Goal: Transaction & Acquisition: Purchase product/service

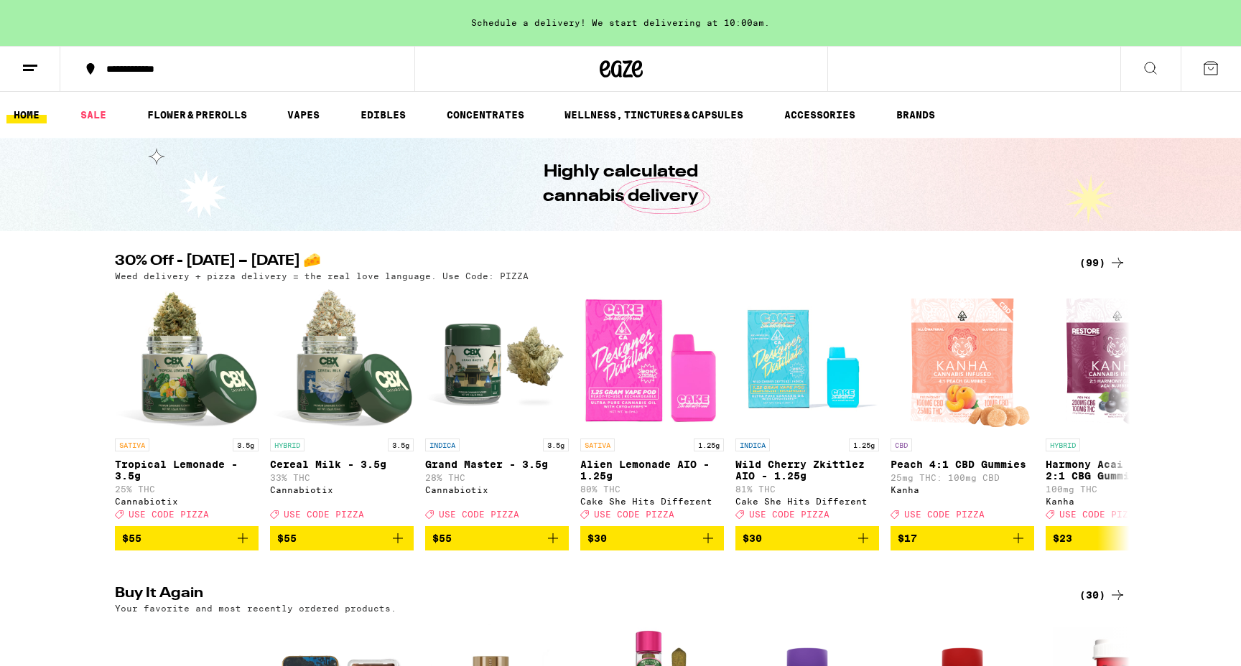
click at [1100, 263] on div "(99)" at bounding box center [1102, 262] width 47 height 17
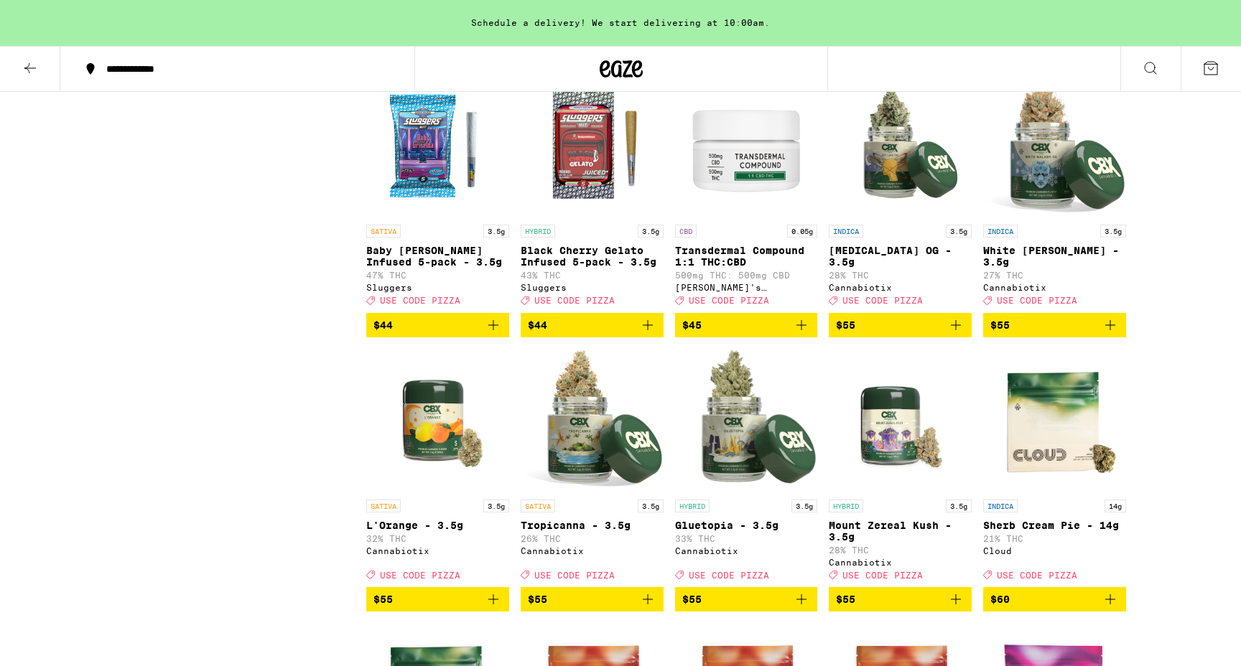
scroll to position [4557, 0]
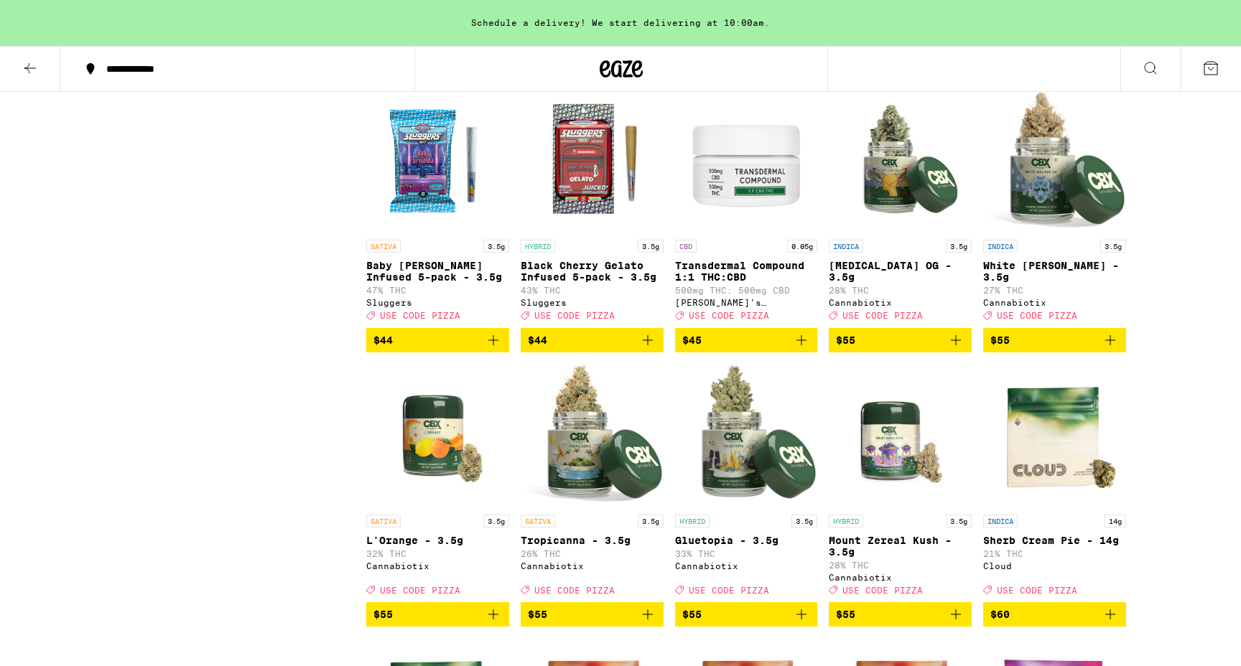
click at [497, 349] on icon "Add to bag" at bounding box center [493, 340] width 17 height 17
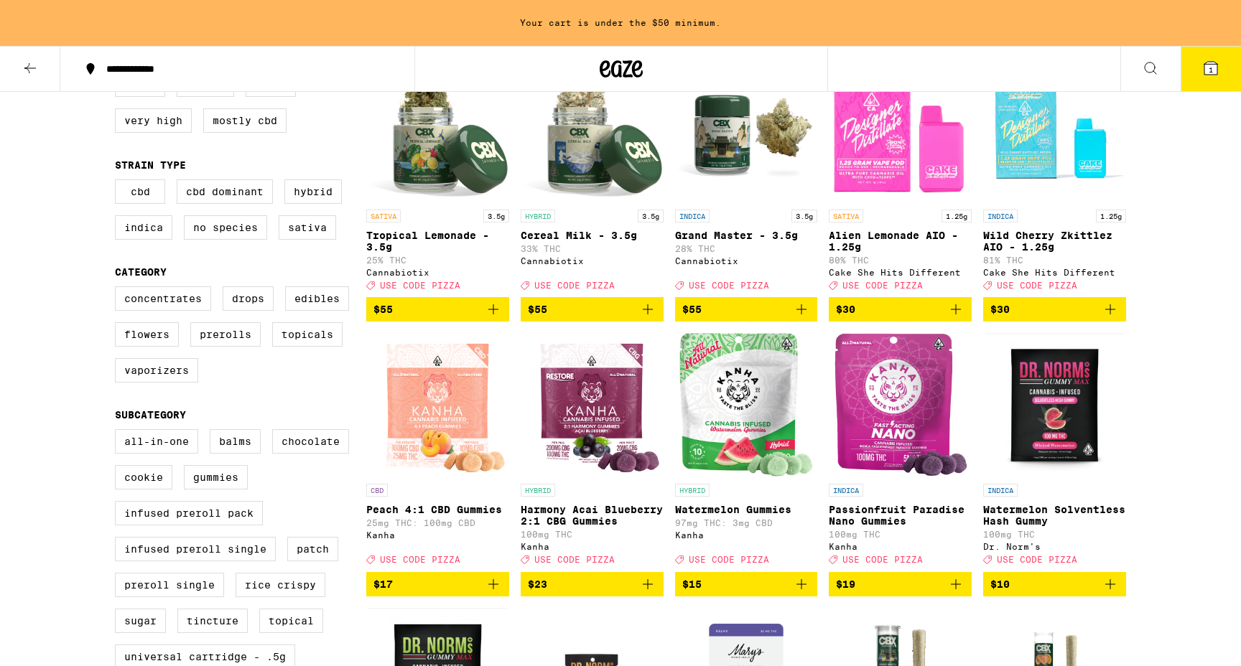
scroll to position [188, 0]
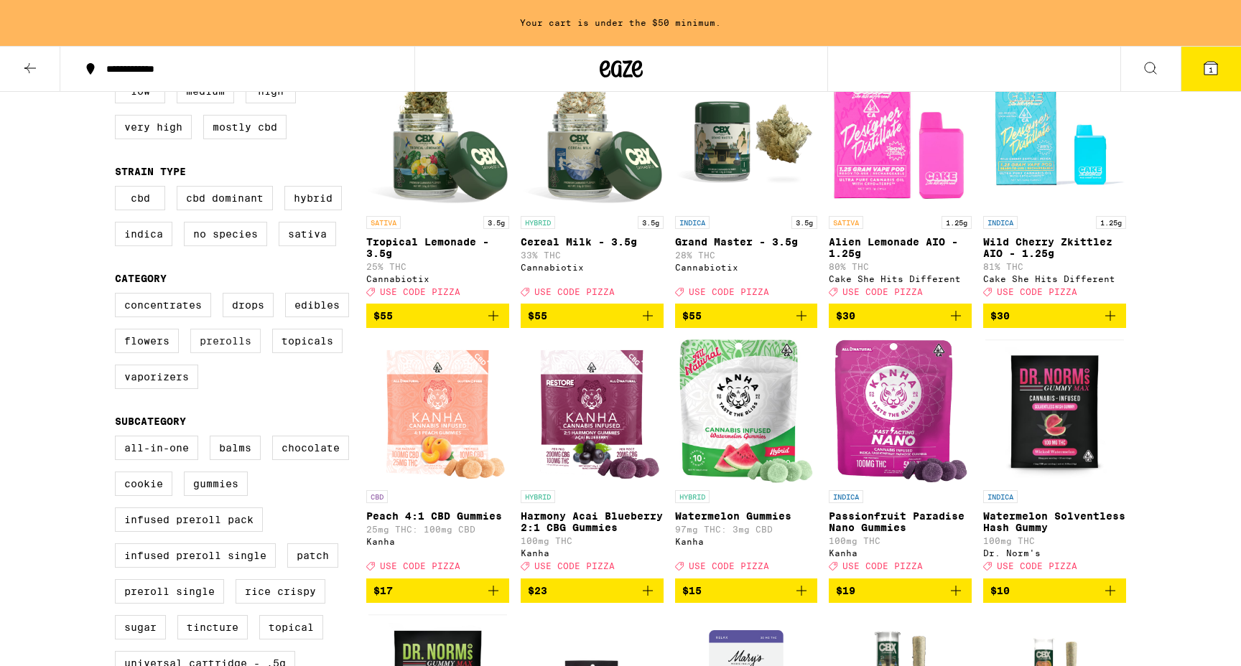
click at [227, 353] on label "Prerolls" at bounding box center [225, 341] width 70 height 24
click at [119, 296] on input "Prerolls" at bounding box center [118, 295] width 1 height 1
checkbox input "true"
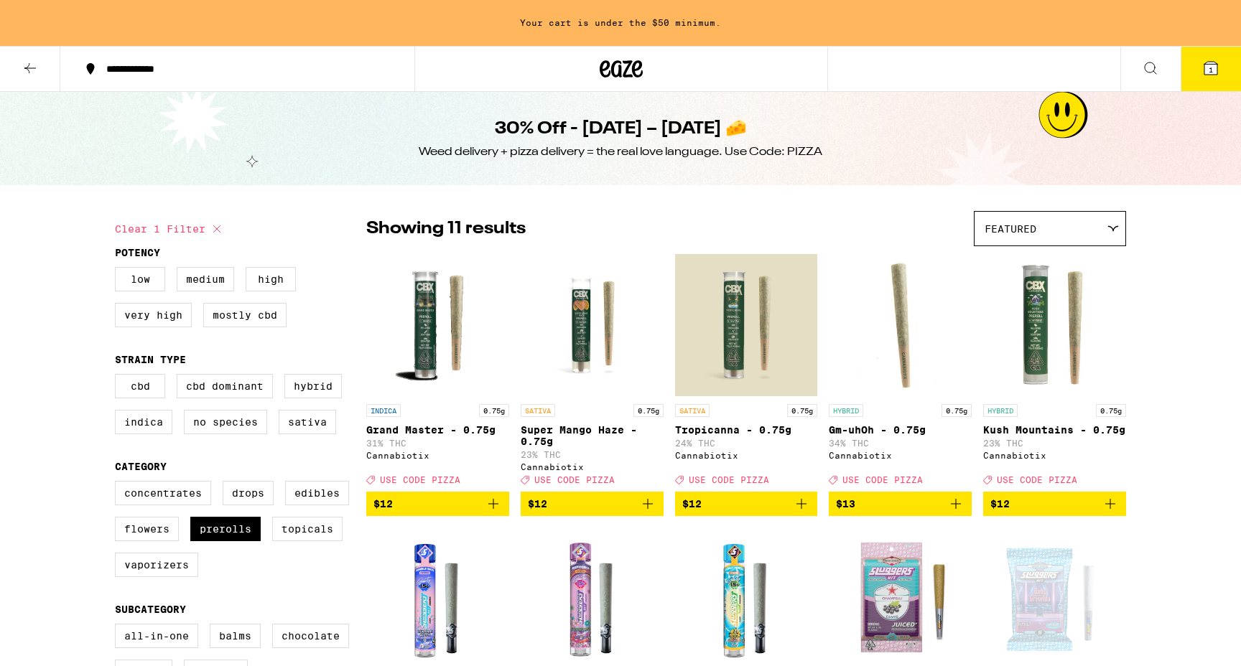
click at [622, 65] on icon at bounding box center [621, 69] width 43 height 26
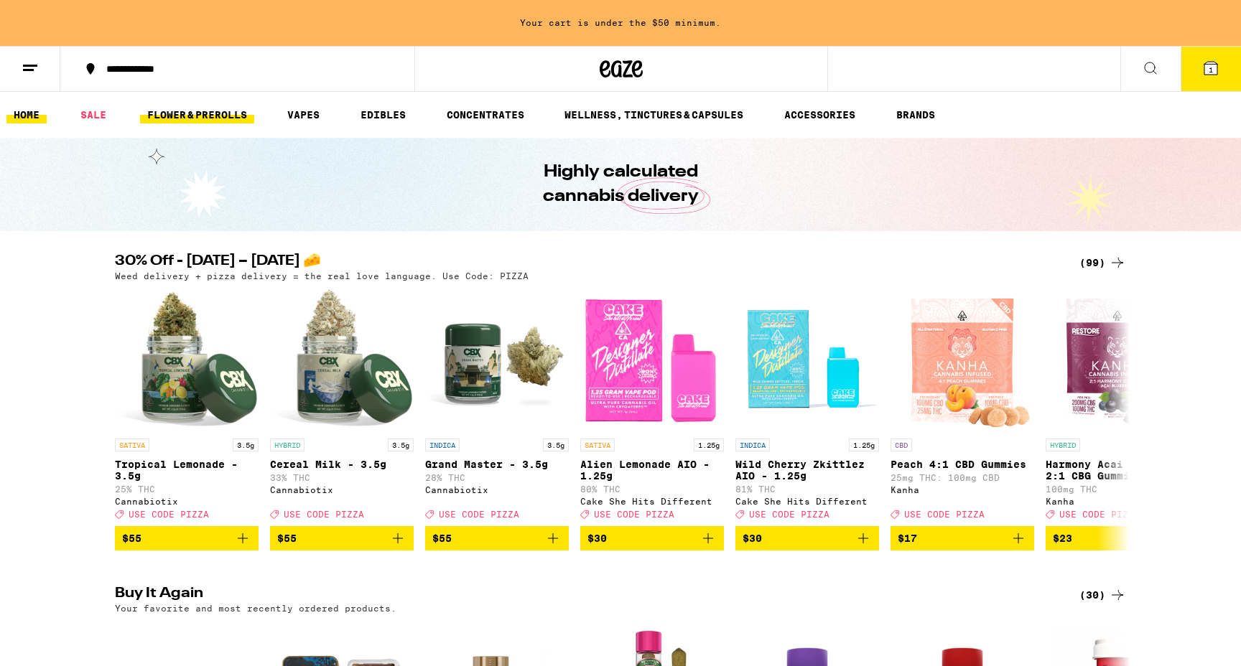
click at [232, 114] on link "FLOWER & PREROLLS" at bounding box center [197, 114] width 114 height 17
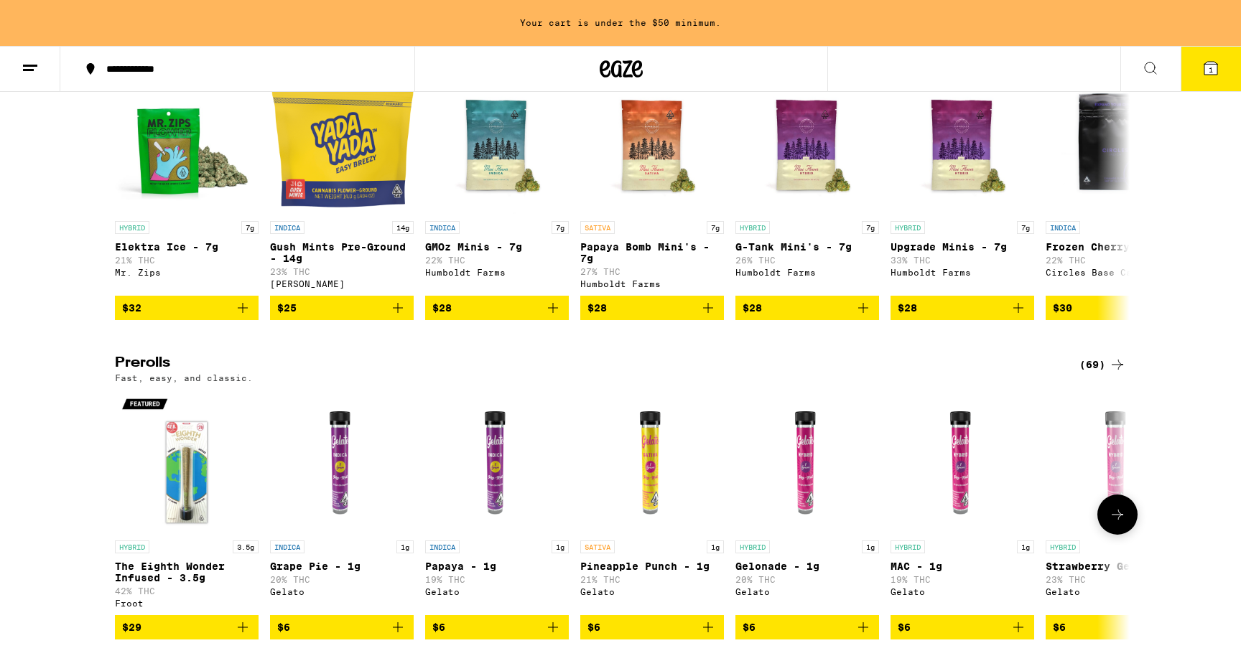
scroll to position [552, 0]
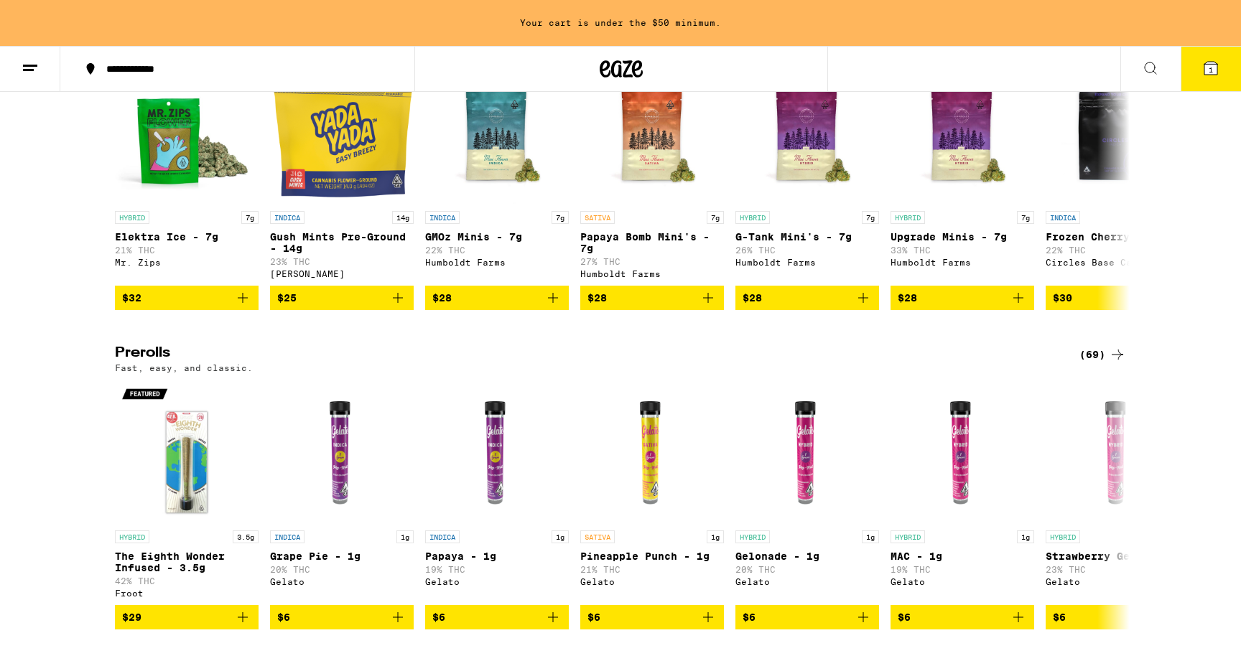
click at [1101, 363] on div "(69)" at bounding box center [1102, 354] width 47 height 17
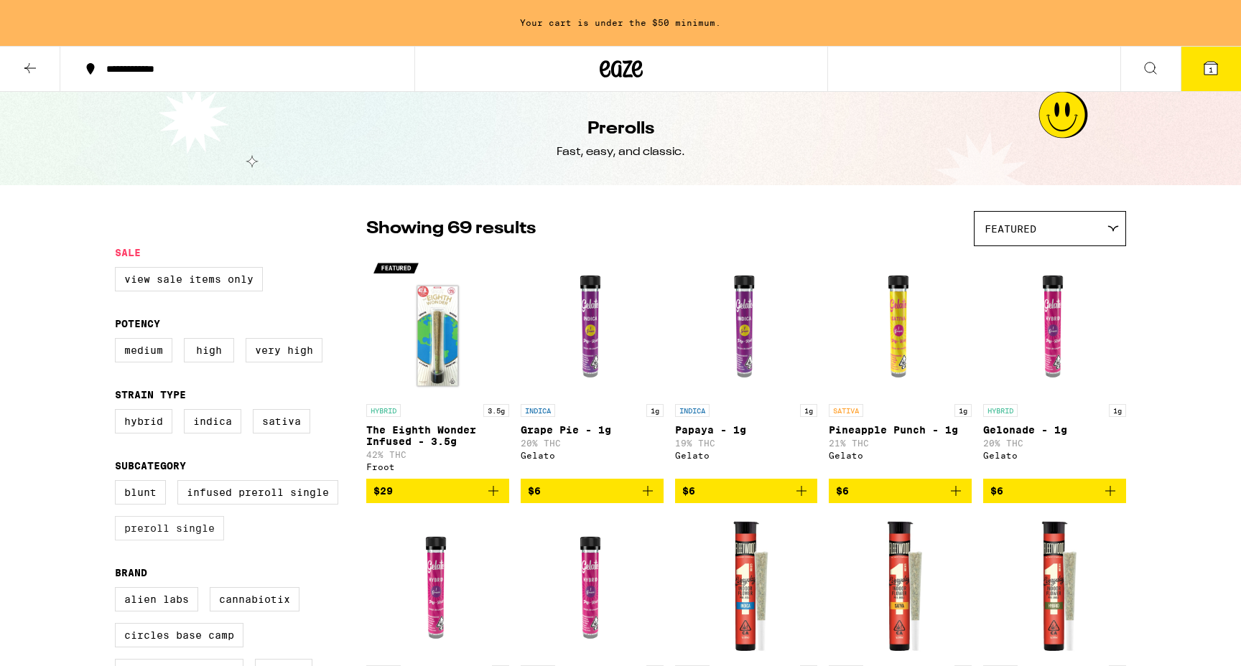
click at [196, 541] on label "Preroll Single" at bounding box center [169, 528] width 109 height 24
click at [119, 483] on input "Preroll Single" at bounding box center [118, 483] width 1 height 1
checkbox input "true"
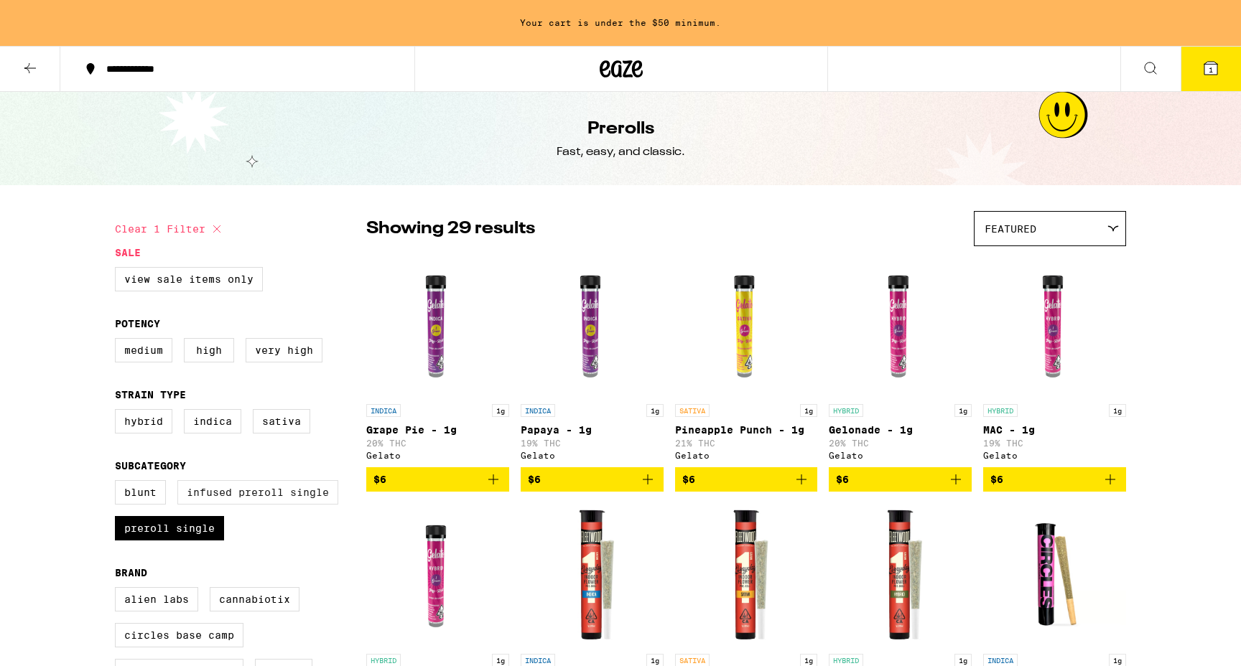
click at [230, 505] on label "Infused Preroll Single" at bounding box center [257, 492] width 161 height 24
click at [119, 483] on input "Infused Preroll Single" at bounding box center [118, 483] width 1 height 1
checkbox input "true"
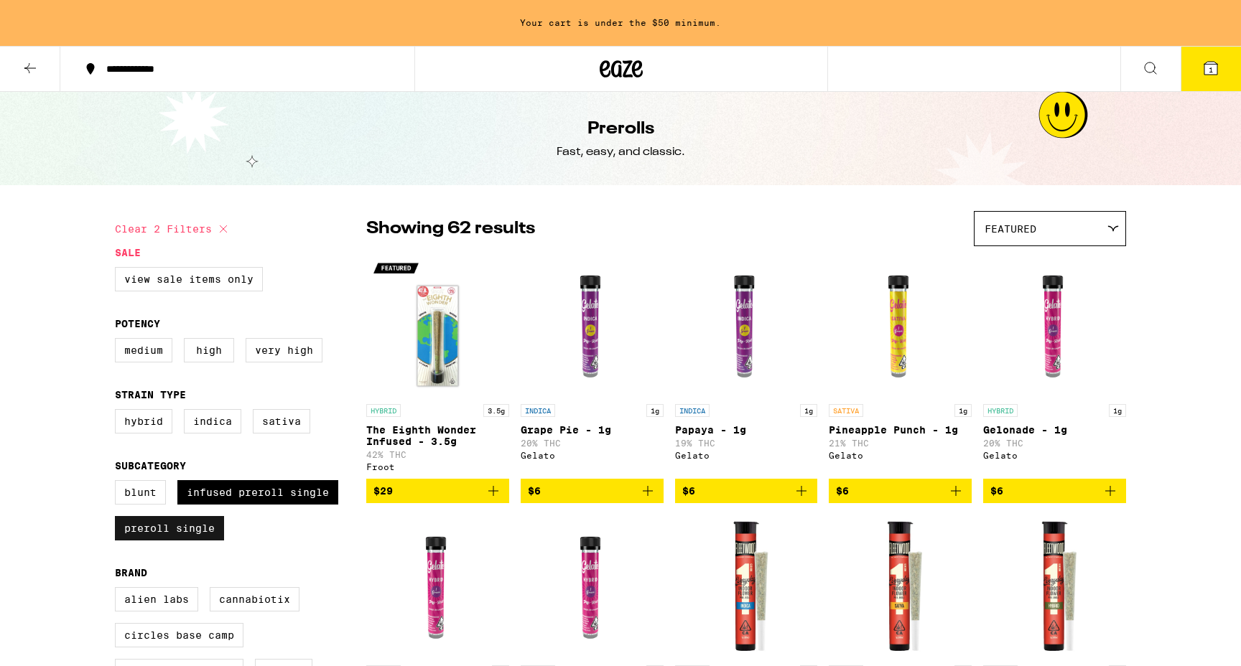
click at [169, 536] on label "Preroll Single" at bounding box center [169, 528] width 109 height 24
click at [119, 483] on input "Preroll Single" at bounding box center [118, 483] width 1 height 1
checkbox input "false"
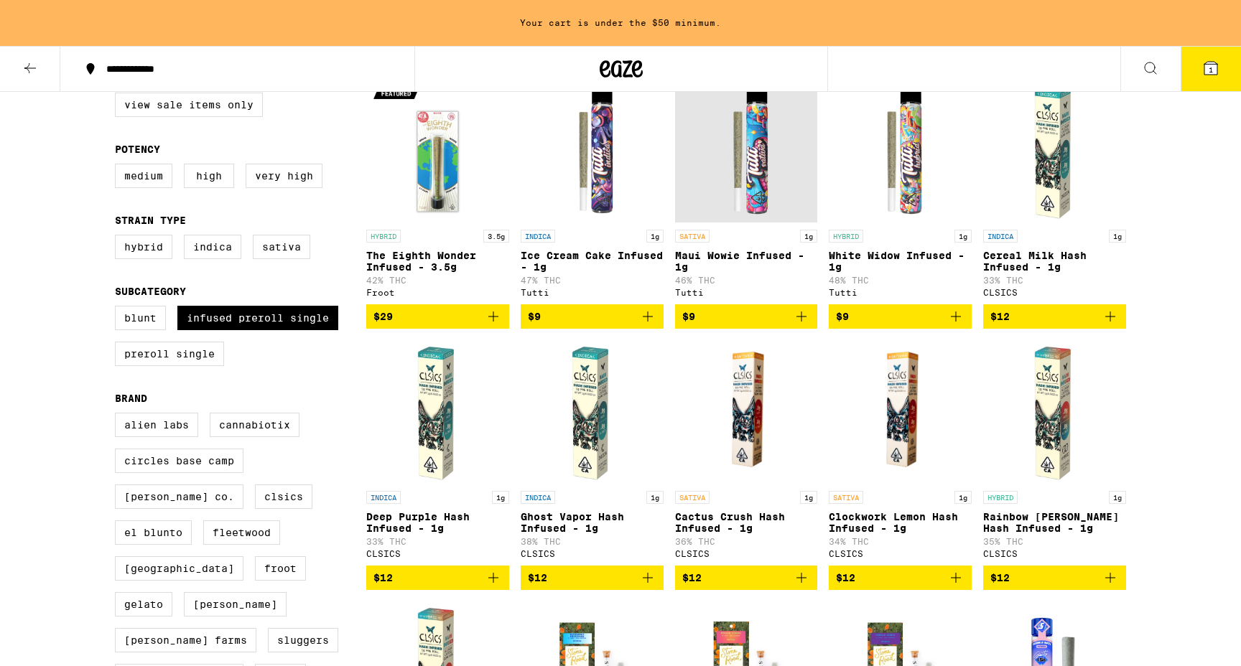
scroll to position [186, 0]
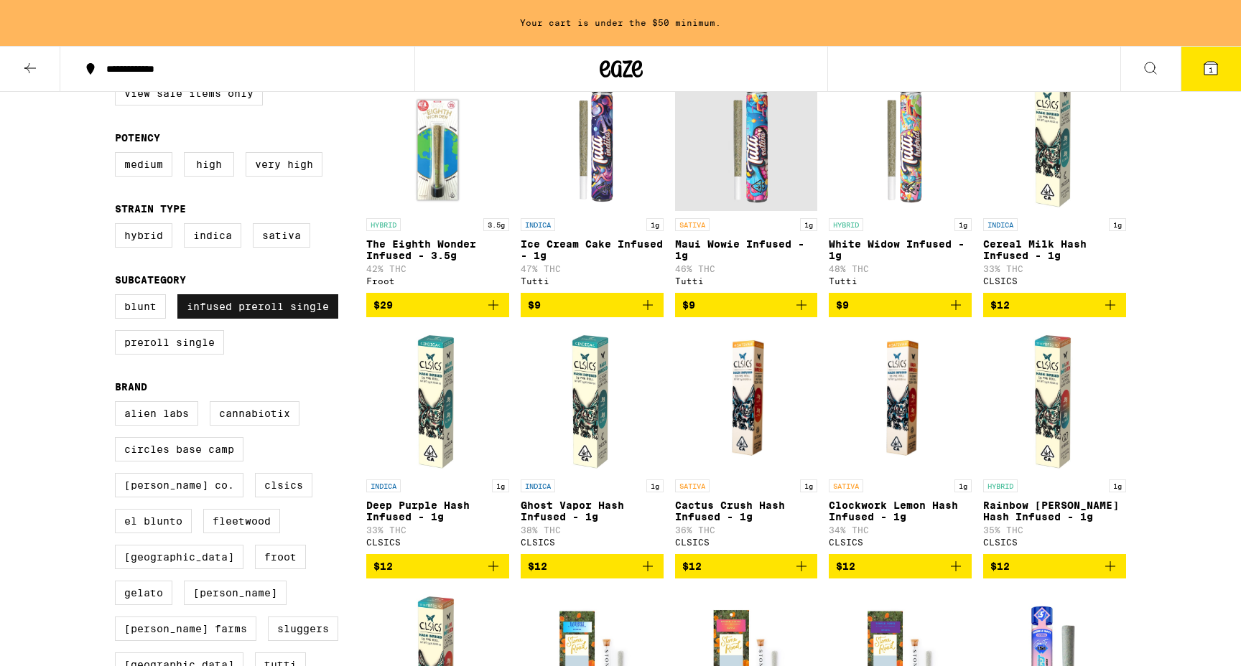
click at [309, 319] on label "Infused Preroll Single" at bounding box center [257, 306] width 161 height 24
click at [119, 297] on input "Infused Preroll Single" at bounding box center [118, 297] width 1 height 1
checkbox input "false"
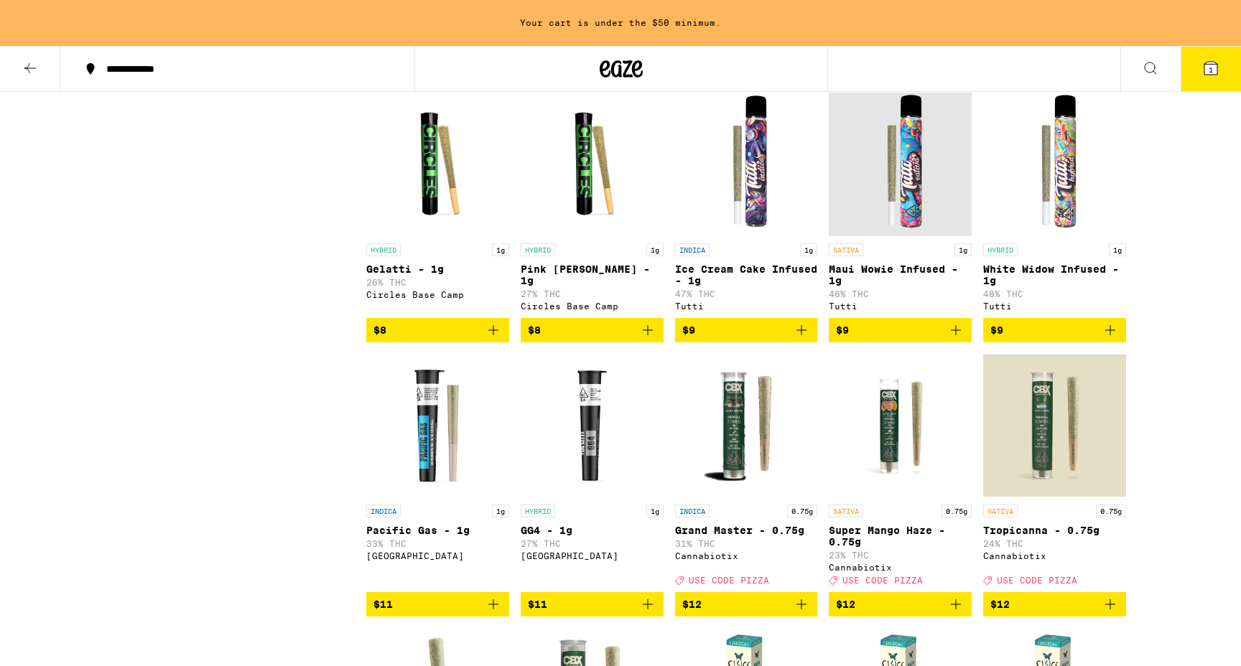
scroll to position [934, 0]
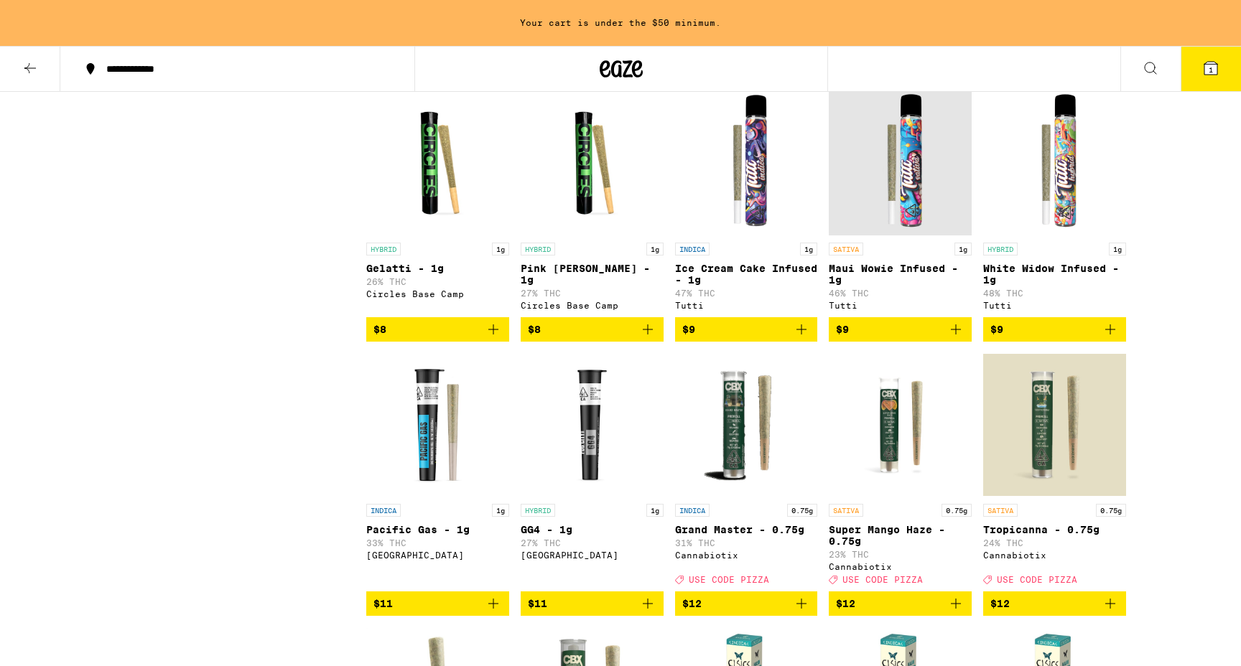
click at [735, 338] on span "$9" at bounding box center [746, 329] width 129 height 17
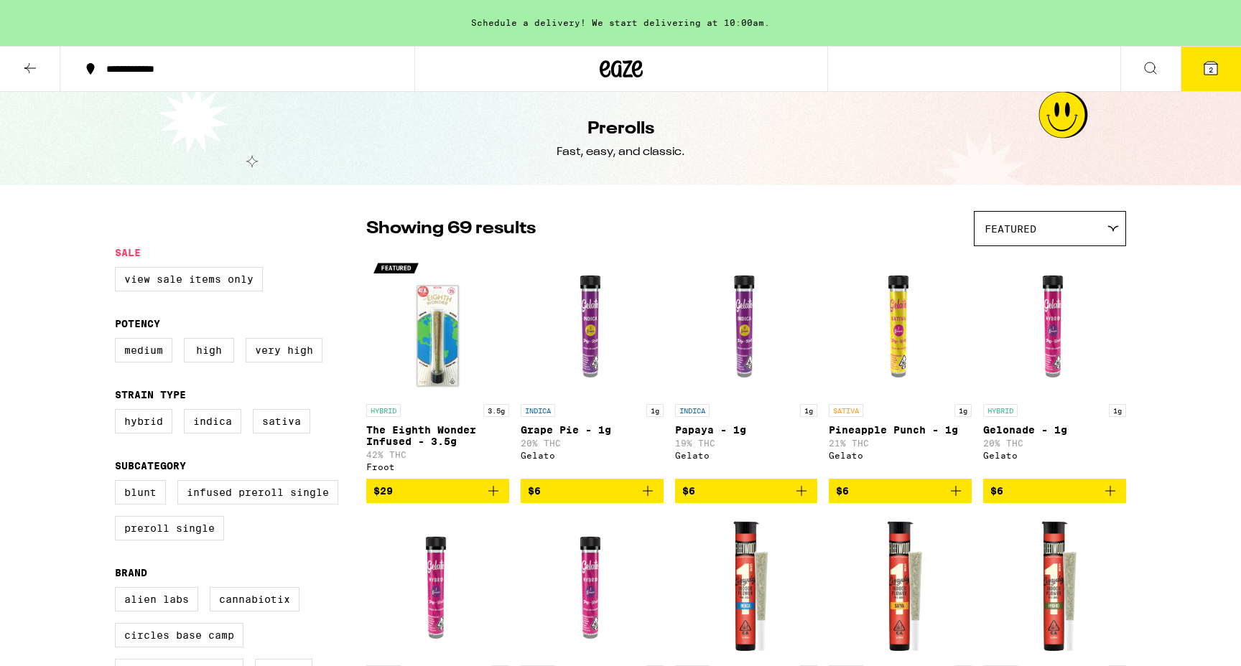
scroll to position [0, 0]
click at [629, 62] on icon at bounding box center [622, 68] width 22 height 17
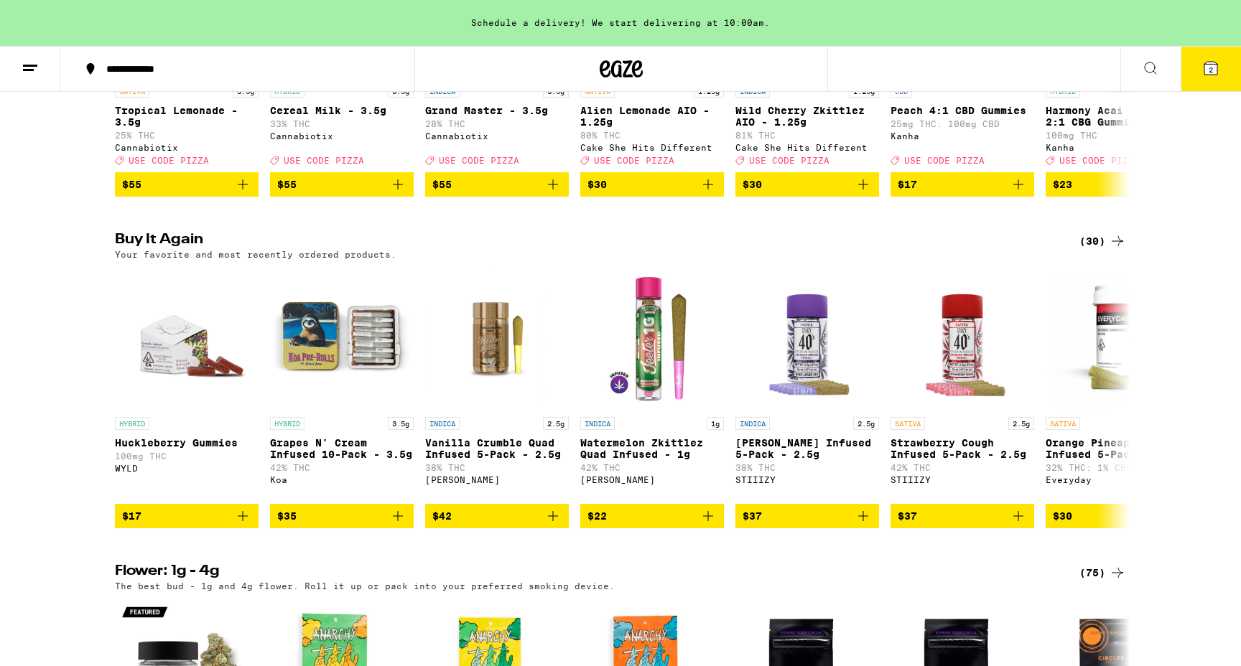
scroll to position [369, 0]
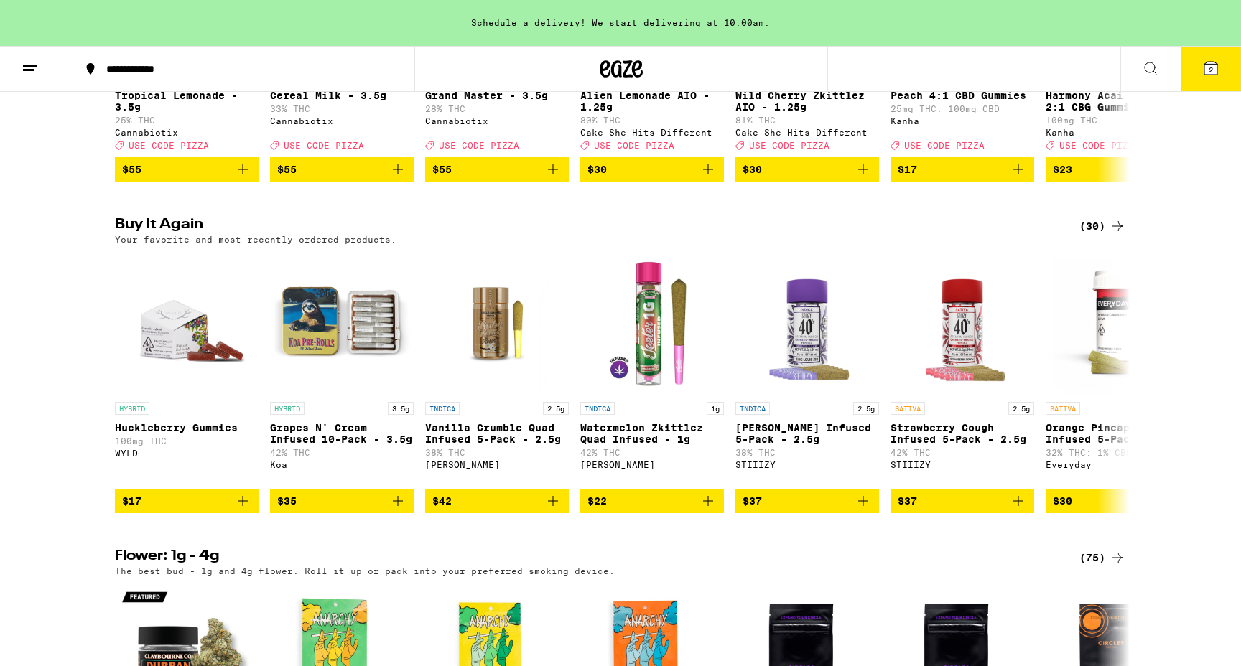
click at [1102, 234] on div "(30)" at bounding box center [1102, 226] width 47 height 17
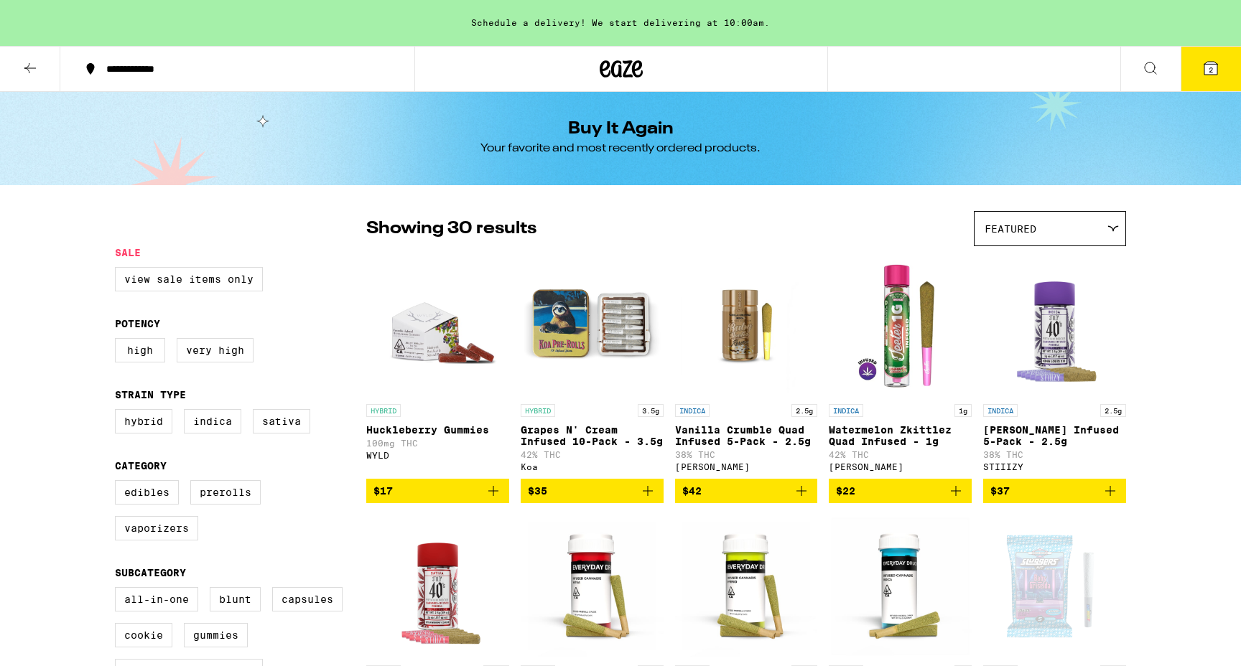
click at [617, 63] on icon at bounding box center [621, 69] width 43 height 26
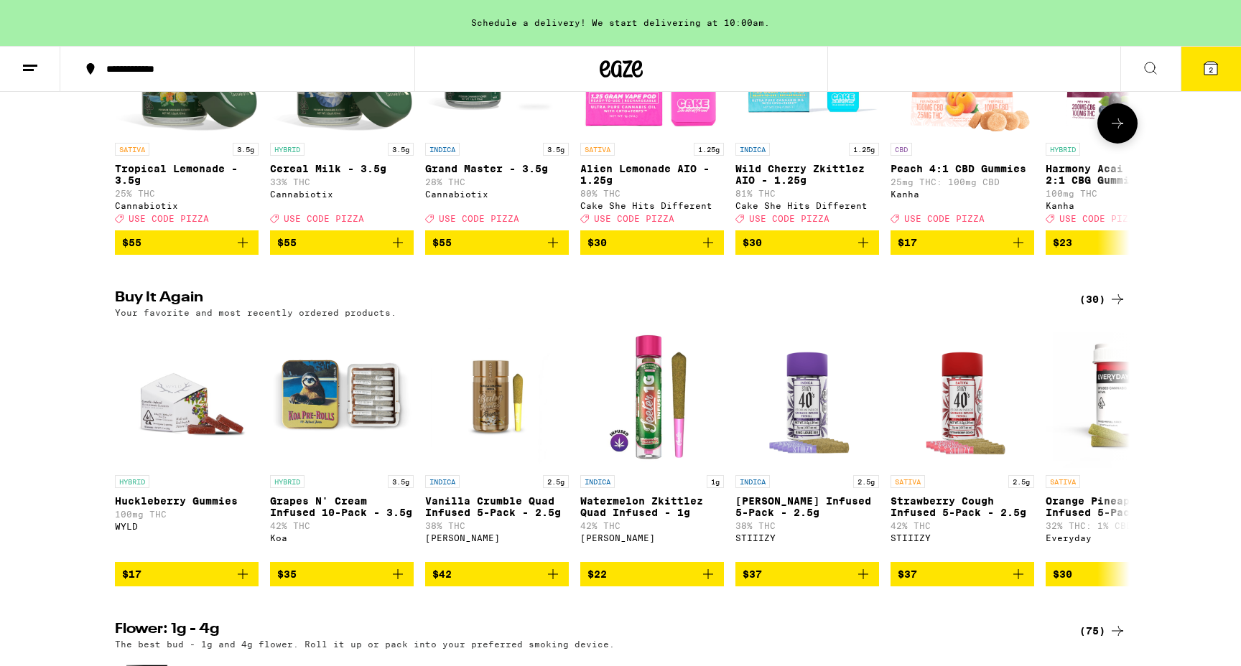
scroll to position [299, 0]
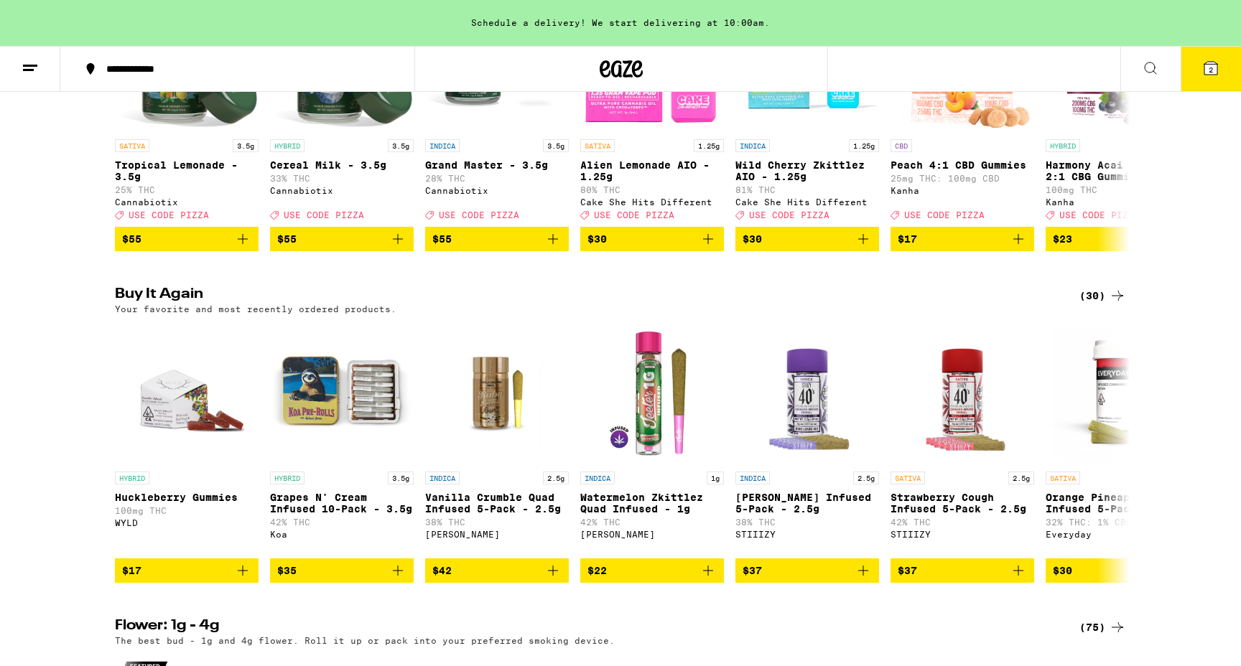
click at [1107, 305] on div "(30)" at bounding box center [1102, 295] width 47 height 17
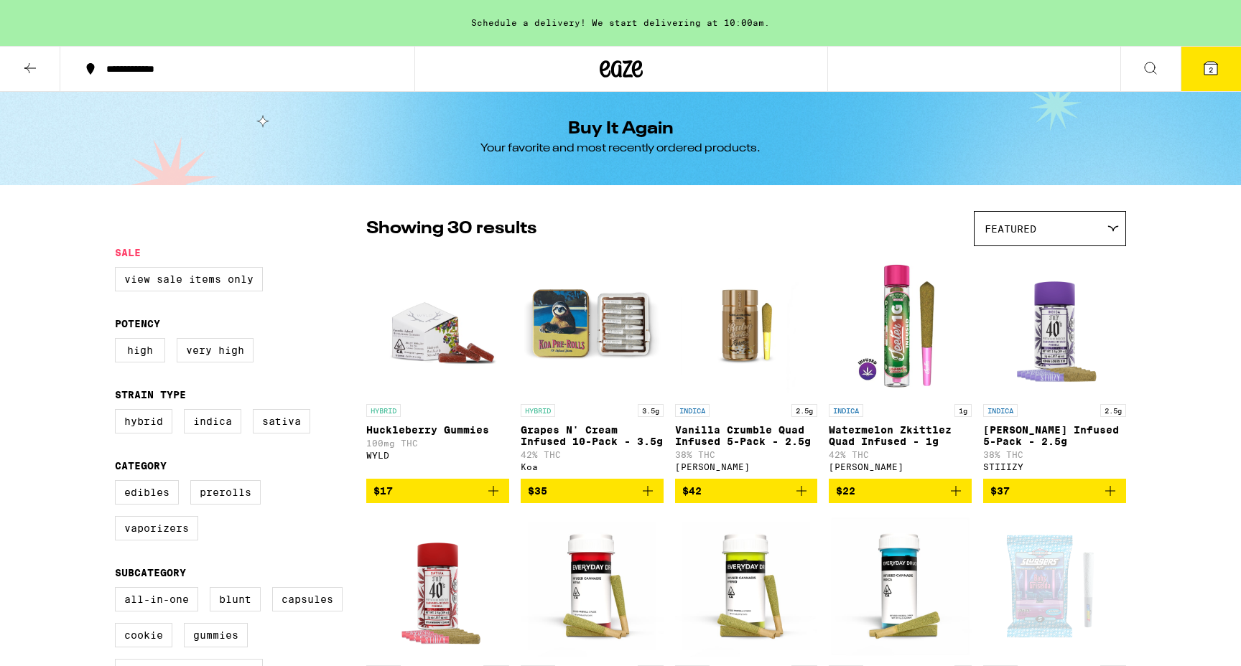
click at [632, 69] on icon at bounding box center [637, 68] width 11 height 17
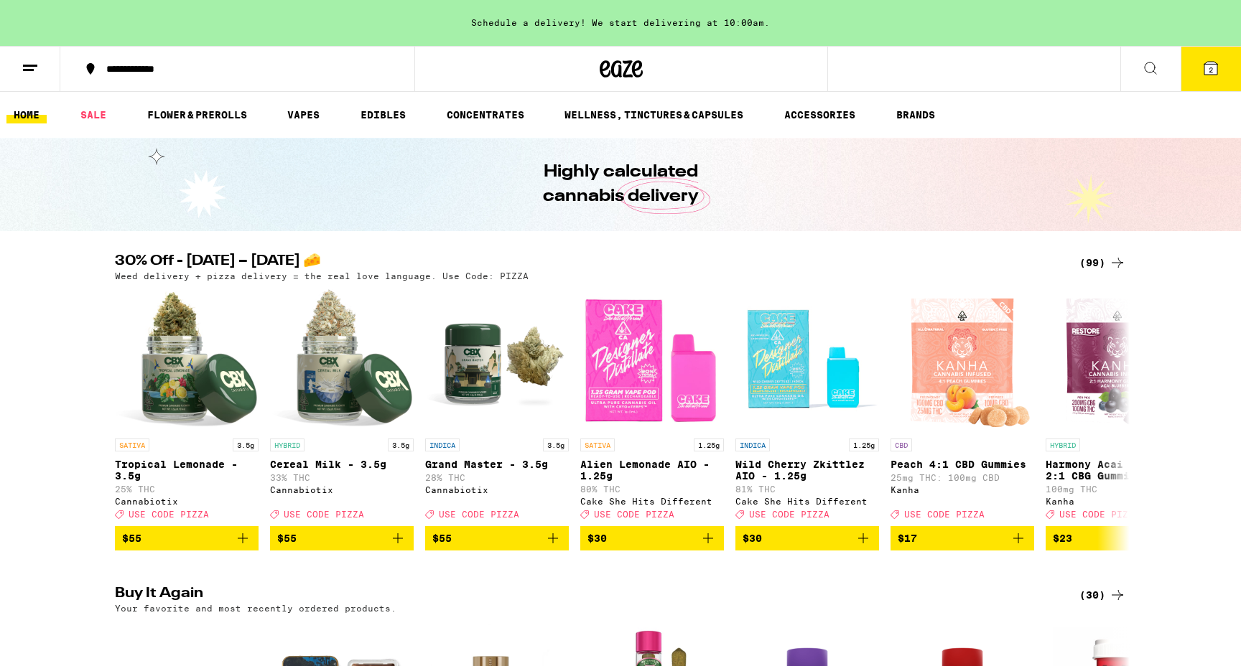
click at [1101, 254] on div "(99)" at bounding box center [1102, 262] width 47 height 17
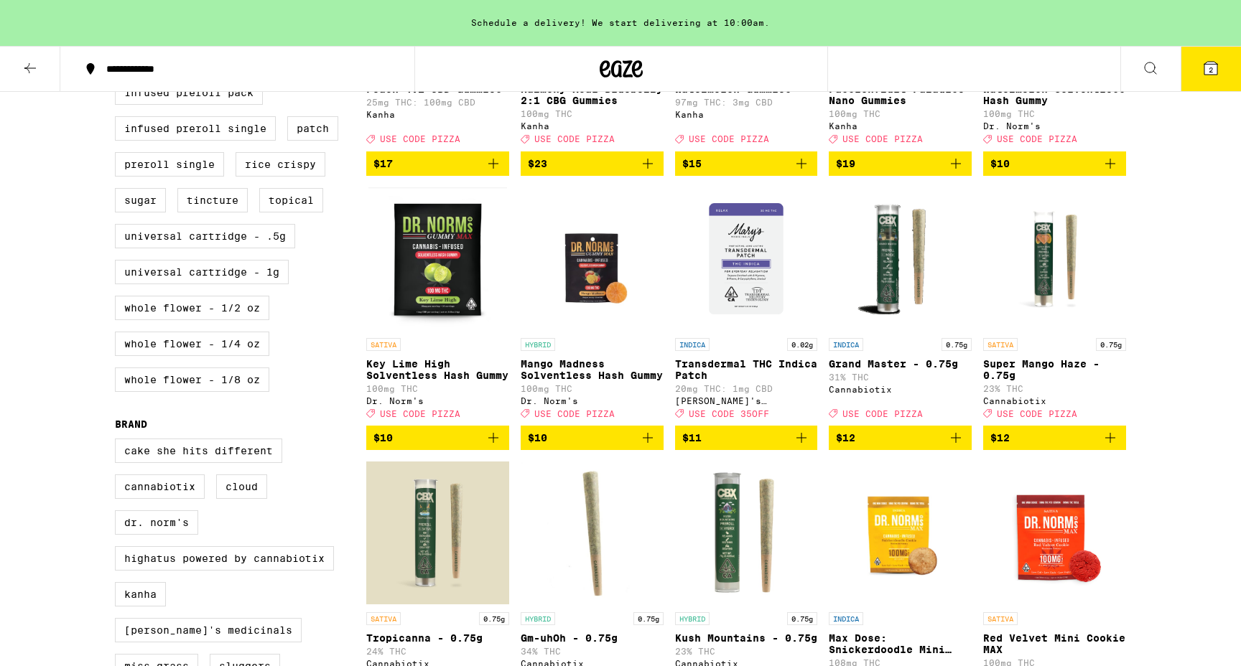
scroll to position [638, 0]
